Goal: Task Accomplishment & Management: Use online tool/utility

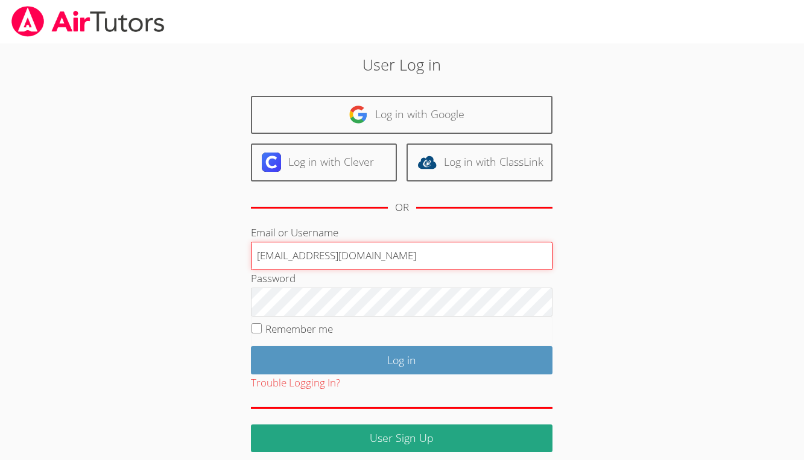
type input "[EMAIL_ADDRESS][DOMAIN_NAME]"
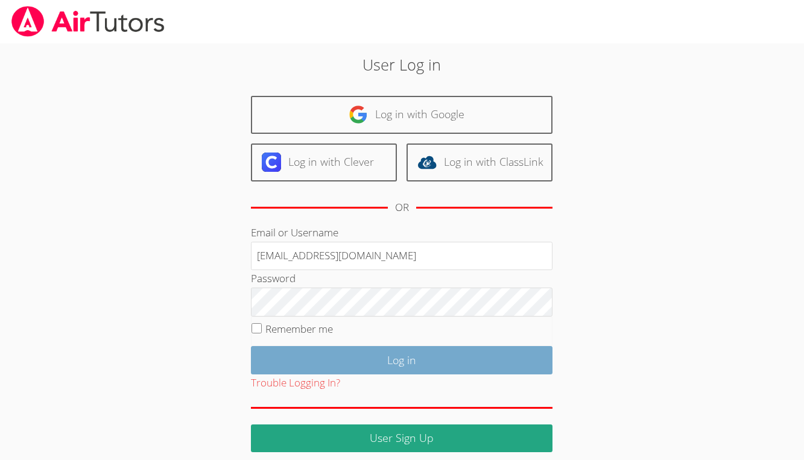
click at [393, 349] on input "Log in" at bounding box center [402, 360] width 302 height 28
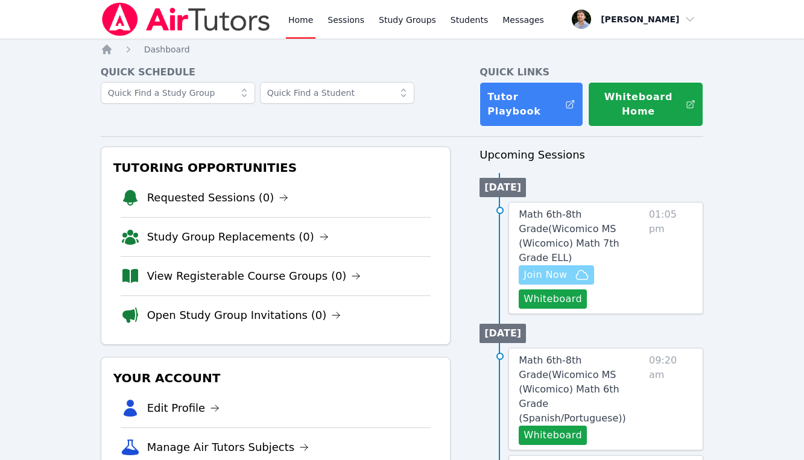
click at [578, 268] on icon "button" at bounding box center [582, 275] width 14 height 14
click at [353, 17] on link "Sessions" at bounding box center [346, 19] width 42 height 39
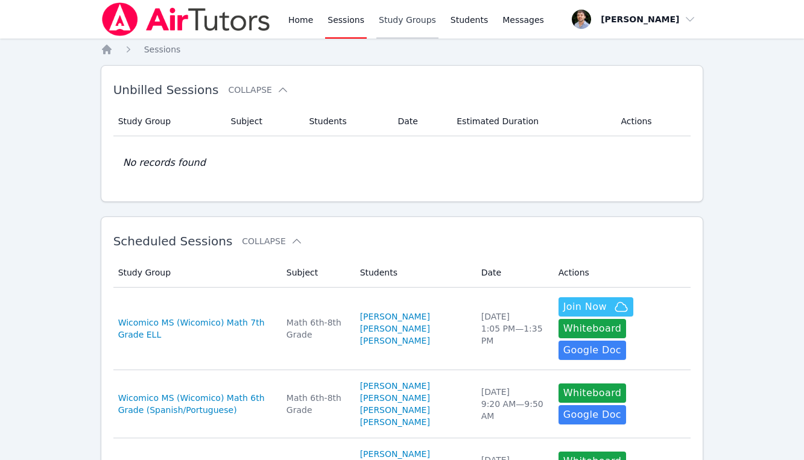
click at [386, 24] on link "Study Groups" at bounding box center [407, 19] width 62 height 39
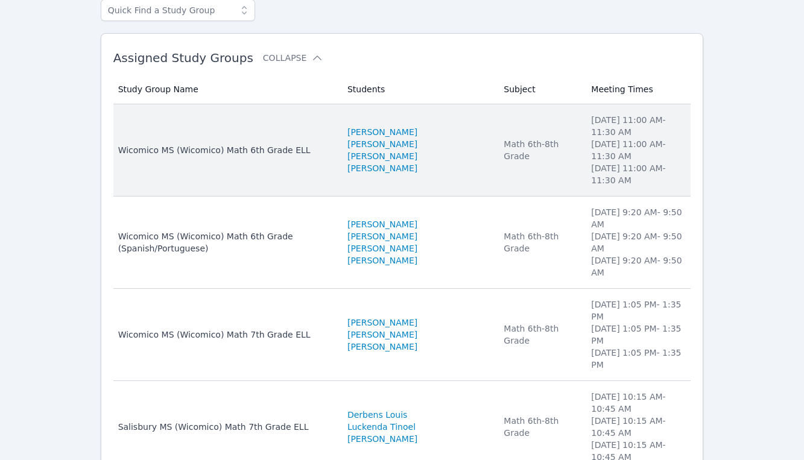
scroll to position [95, 0]
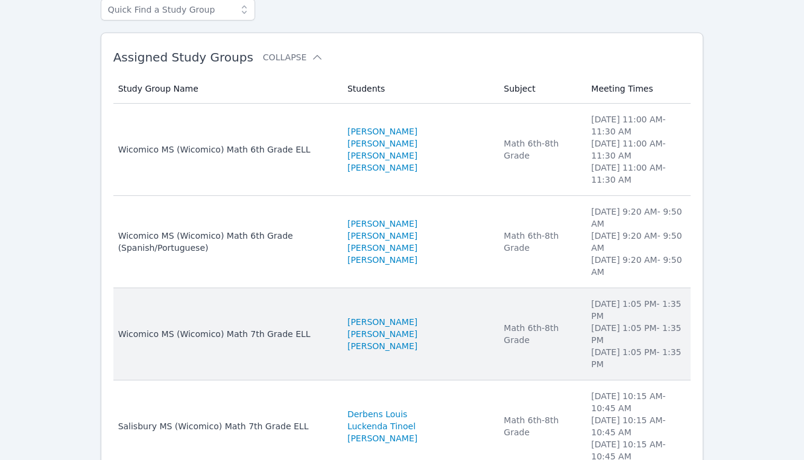
click at [325, 314] on td "Study Group Name Wicomico MS ([PERSON_NAME]) Math 7th Grade ELL" at bounding box center [226, 334] width 227 height 92
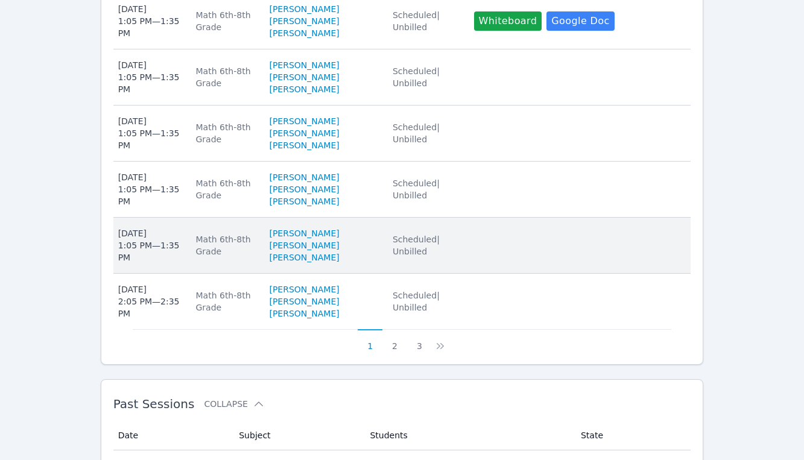
scroll to position [879, 0]
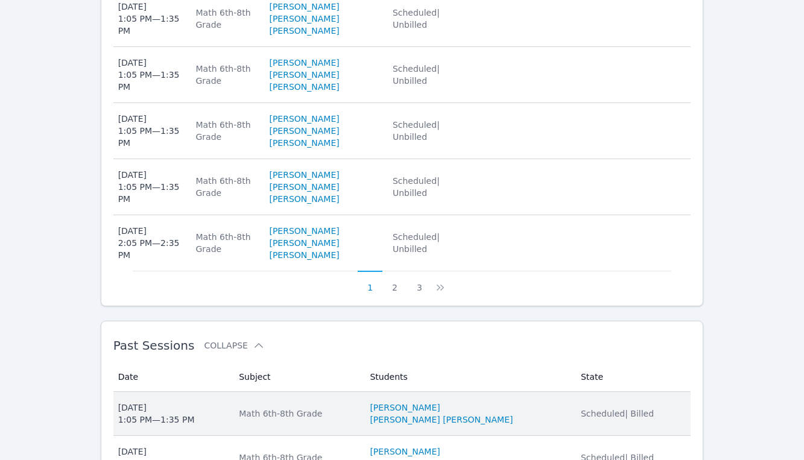
click at [583, 392] on td "State Scheduled | Billed" at bounding box center [632, 414] width 117 height 44
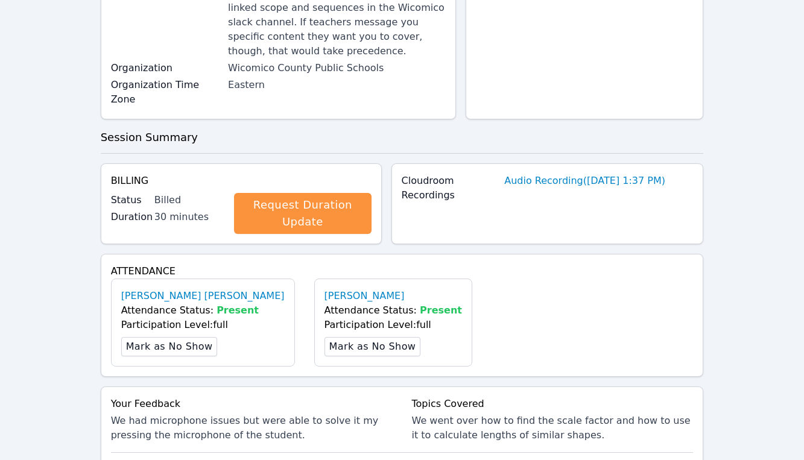
scroll to position [259, 0]
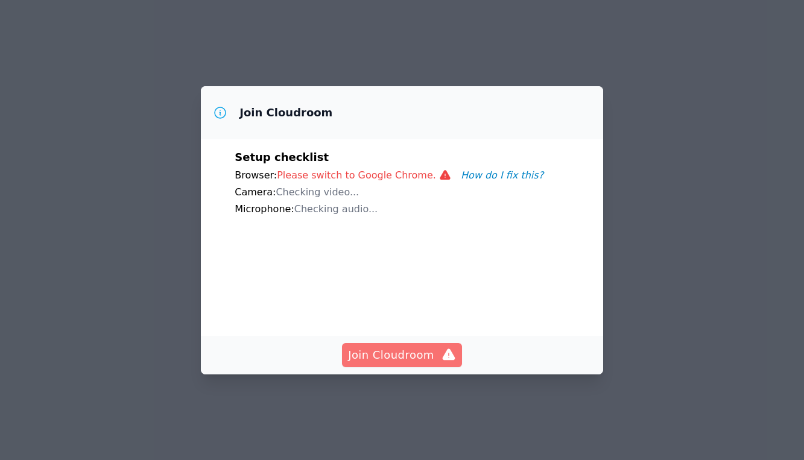
click at [407, 363] on span "Join Cloudroom" at bounding box center [402, 355] width 108 height 17
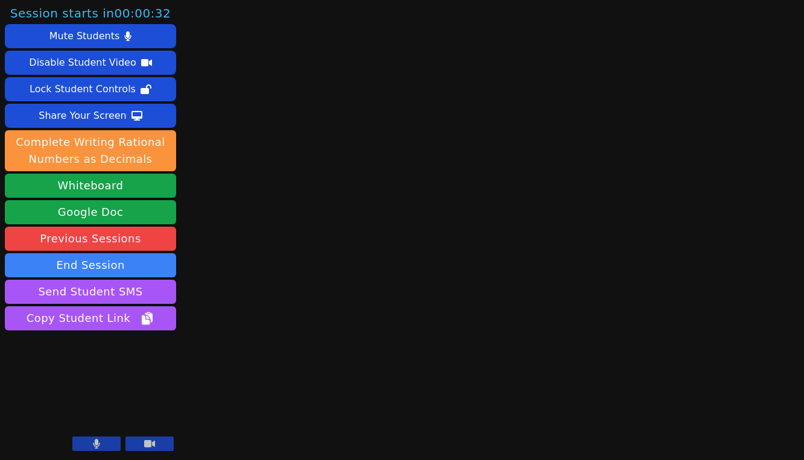
click at [144, 440] on button at bounding box center [149, 444] width 48 height 14
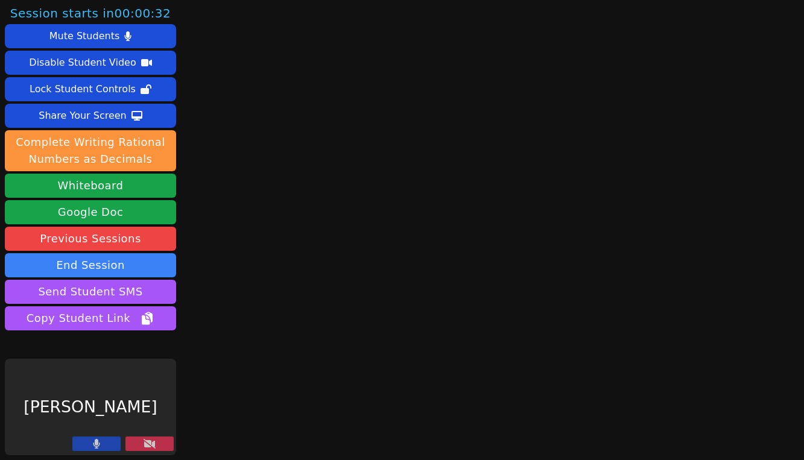
click at [88, 440] on button at bounding box center [96, 444] width 48 height 14
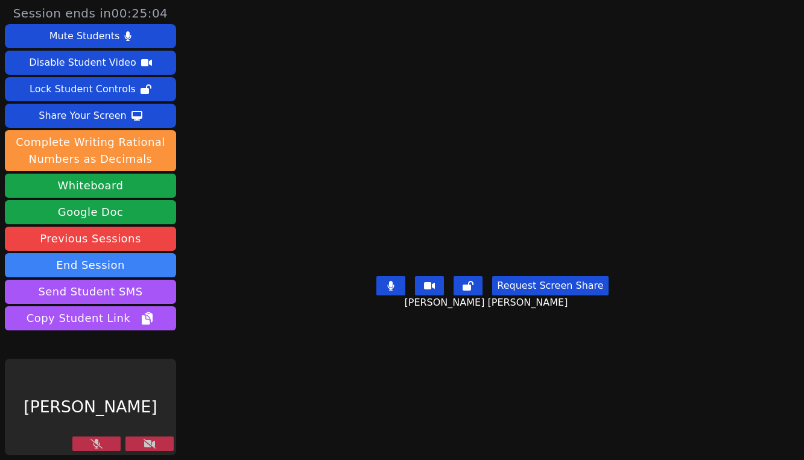
click at [98, 445] on icon at bounding box center [96, 444] width 12 height 10
click at [156, 443] on button at bounding box center [149, 444] width 48 height 14
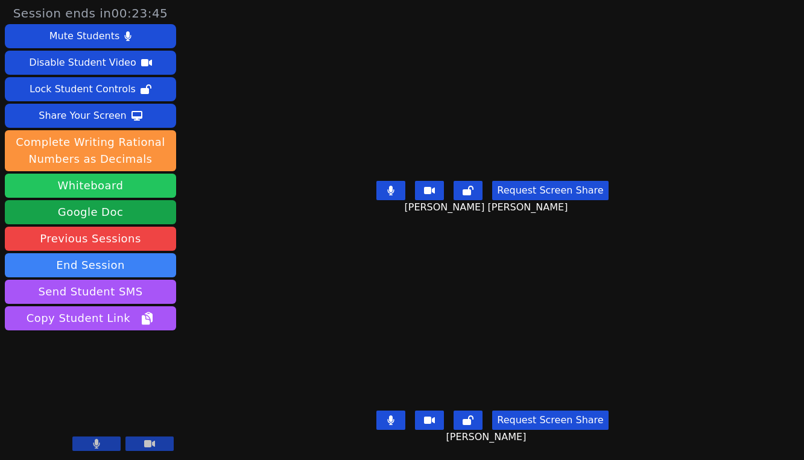
click at [144, 190] on button "Whiteboard" at bounding box center [90, 186] width 171 height 24
click at [387, 417] on button at bounding box center [390, 420] width 29 height 19
